Goal: Task Accomplishment & Management: Manage account settings

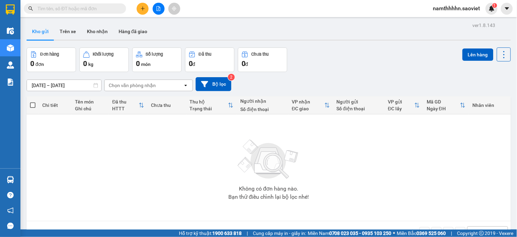
click at [461, 9] on span "namthhhhn.saoviet" at bounding box center [457, 8] width 58 height 9
click at [458, 20] on span "Đăng xuất" at bounding box center [460, 21] width 43 height 8
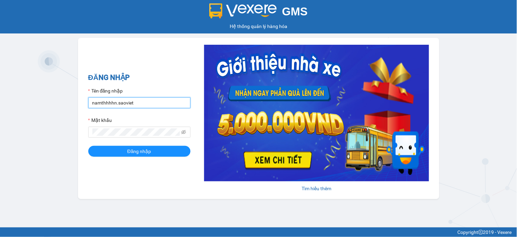
click at [142, 98] on input "namthhhhn.saoviet" at bounding box center [139, 102] width 102 height 11
type input "anhttk_hhhn.saoviet"
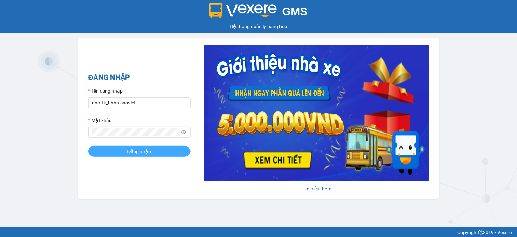
click at [189, 152] on button "Đăng nhập" at bounding box center [139, 151] width 102 height 11
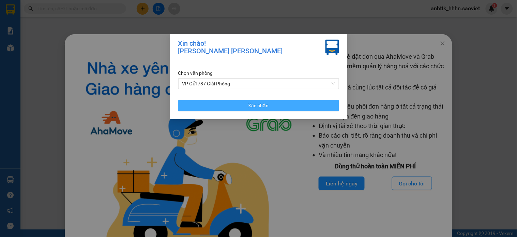
click at [297, 105] on button "Xác nhận" at bounding box center [258, 105] width 161 height 11
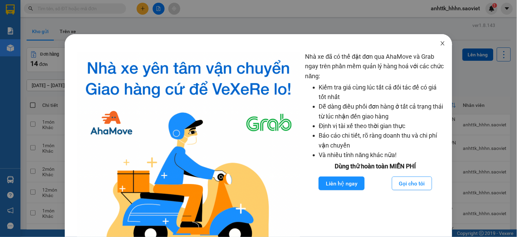
click at [440, 42] on icon "close" at bounding box center [442, 43] width 5 height 5
